Goal: Find specific page/section: Find specific page/section

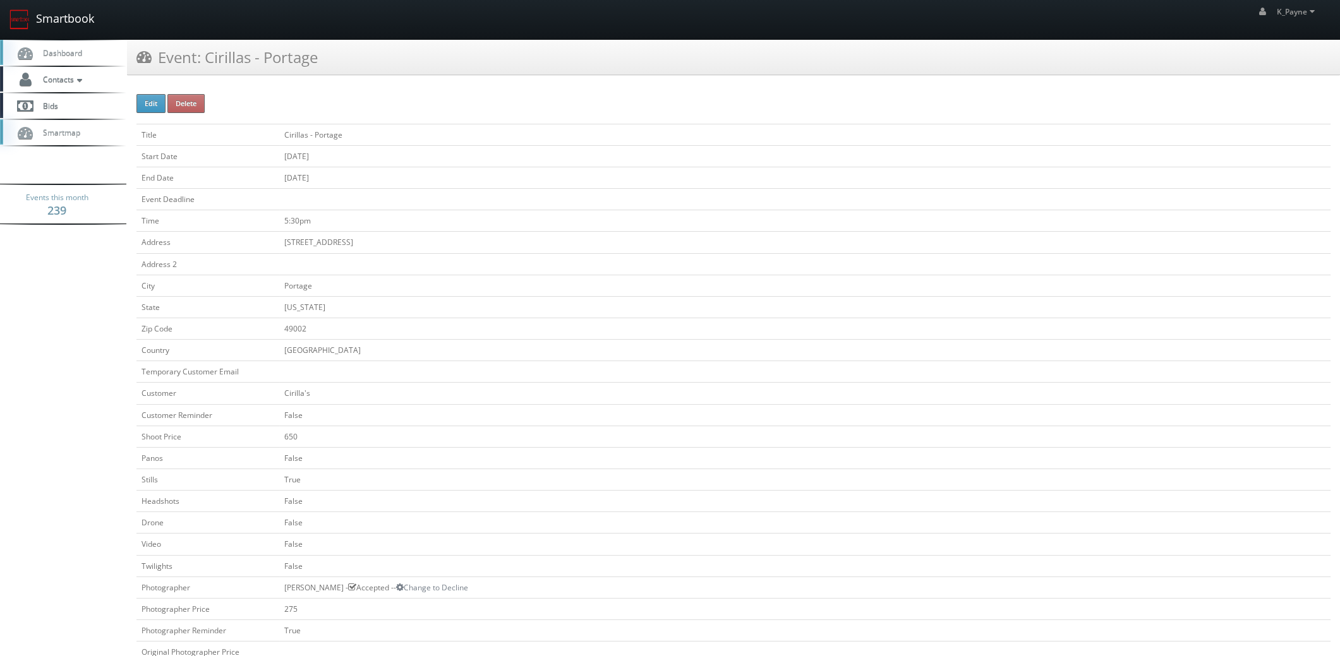
click at [50, 19] on link "Smartbook" at bounding box center [52, 19] width 104 height 39
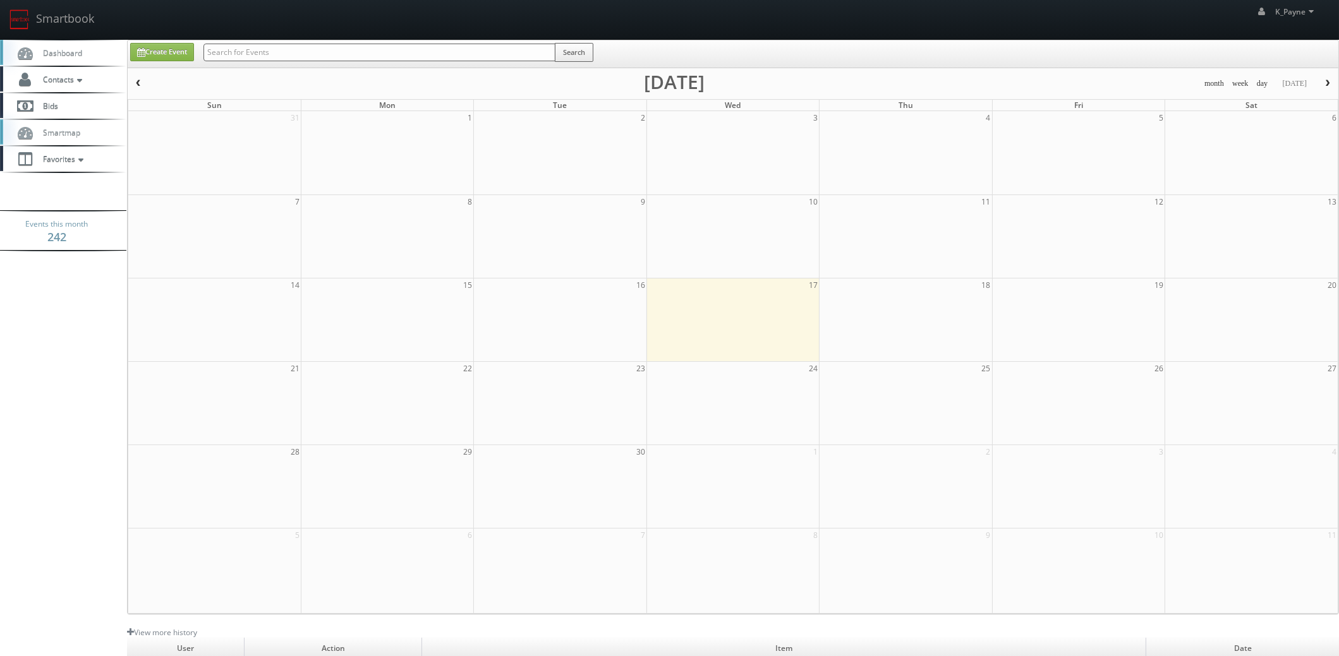
click at [278, 49] on input "text" at bounding box center [379, 53] width 352 height 18
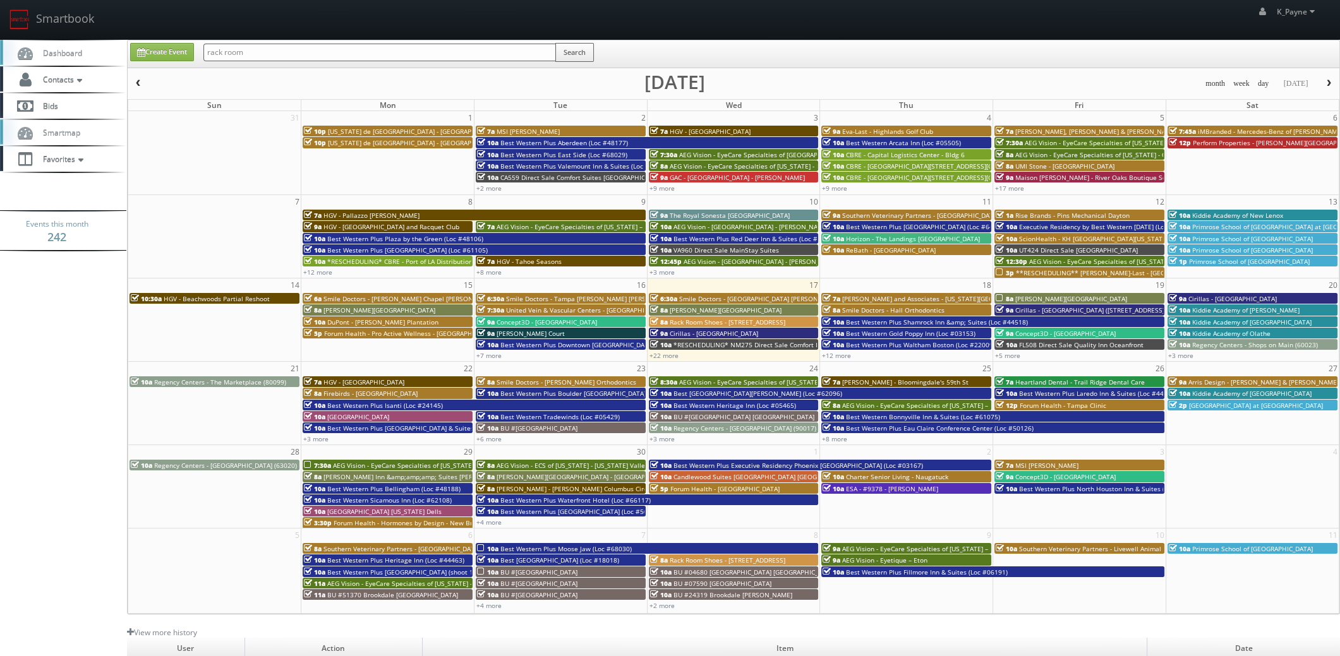
type input "rack room"
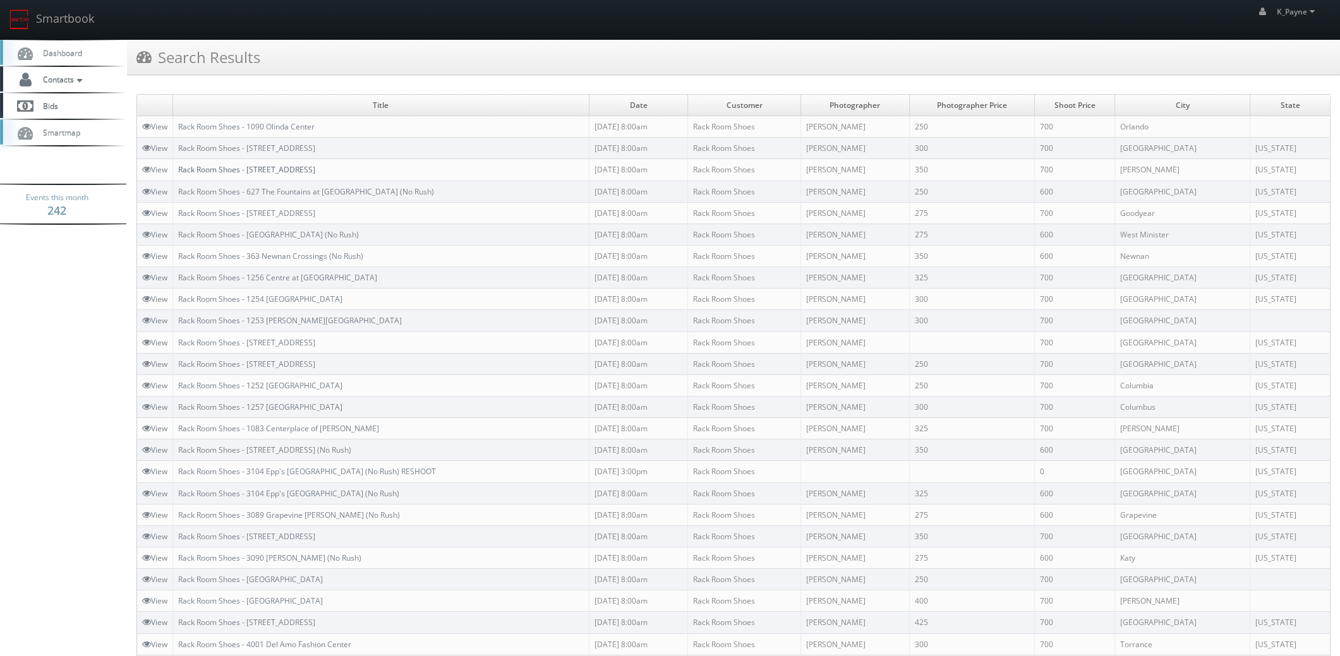
click at [277, 166] on link "Rack Room Shoes - [STREET_ADDRESS]" at bounding box center [246, 169] width 137 height 11
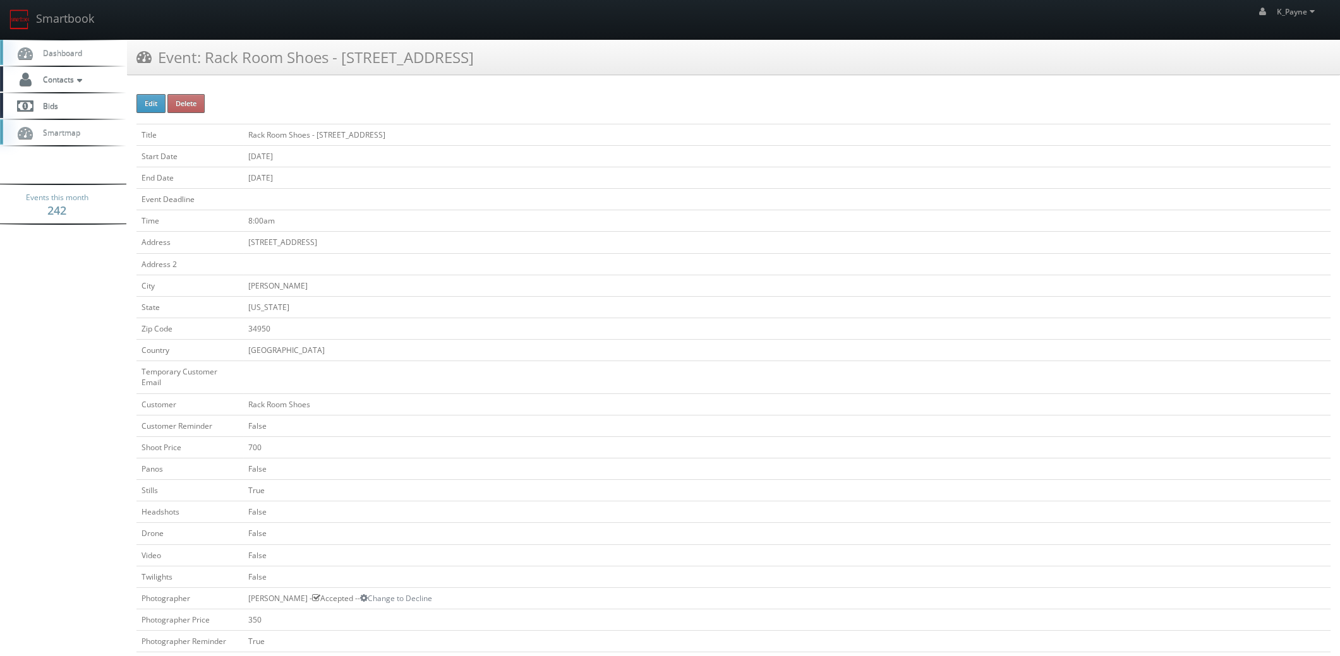
drag, startPoint x: 426, startPoint y: 58, endPoint x: 205, endPoint y: 62, distance: 221.1
click at [205, 62] on div "Event: Rack Room Shoes - 1085 Gateway Plaza" at bounding box center [733, 57] width 1213 height 35
copy h3 "Rack Room Shoes - [STREET_ADDRESS]"
